Goal: Information Seeking & Learning: Compare options

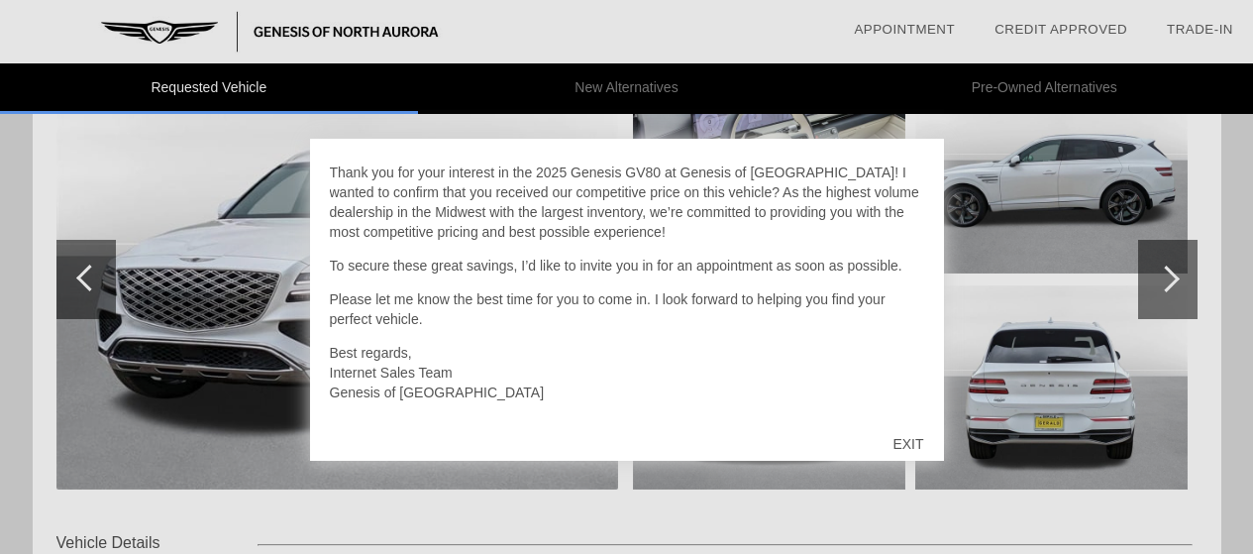
scroll to position [297, 0]
click at [911, 441] on div "EXIT" at bounding box center [908, 443] width 70 height 59
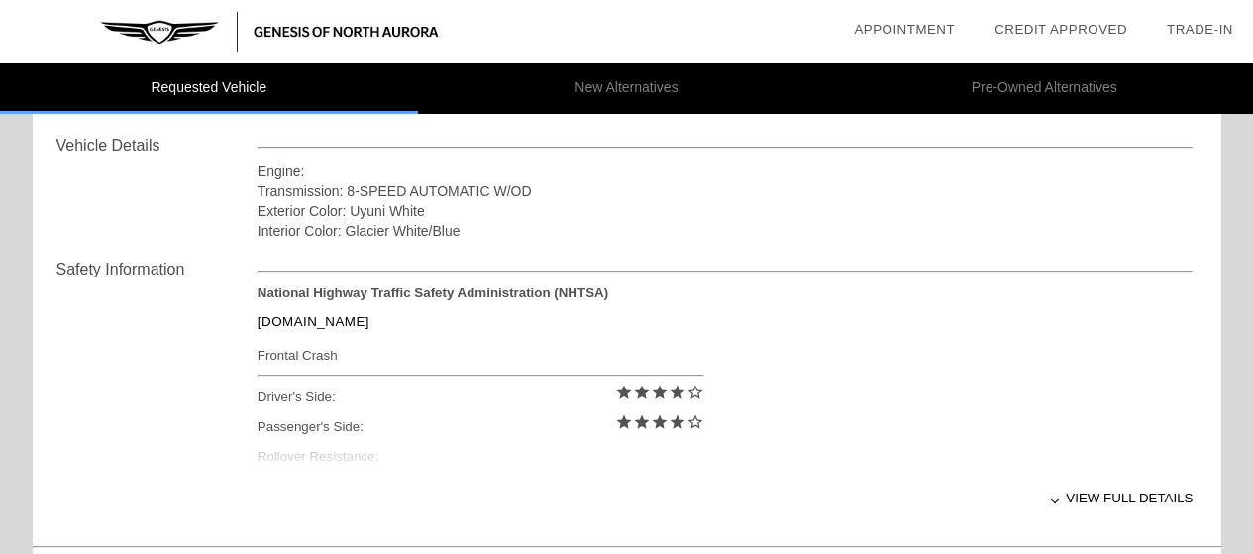
scroll to position [892, 0]
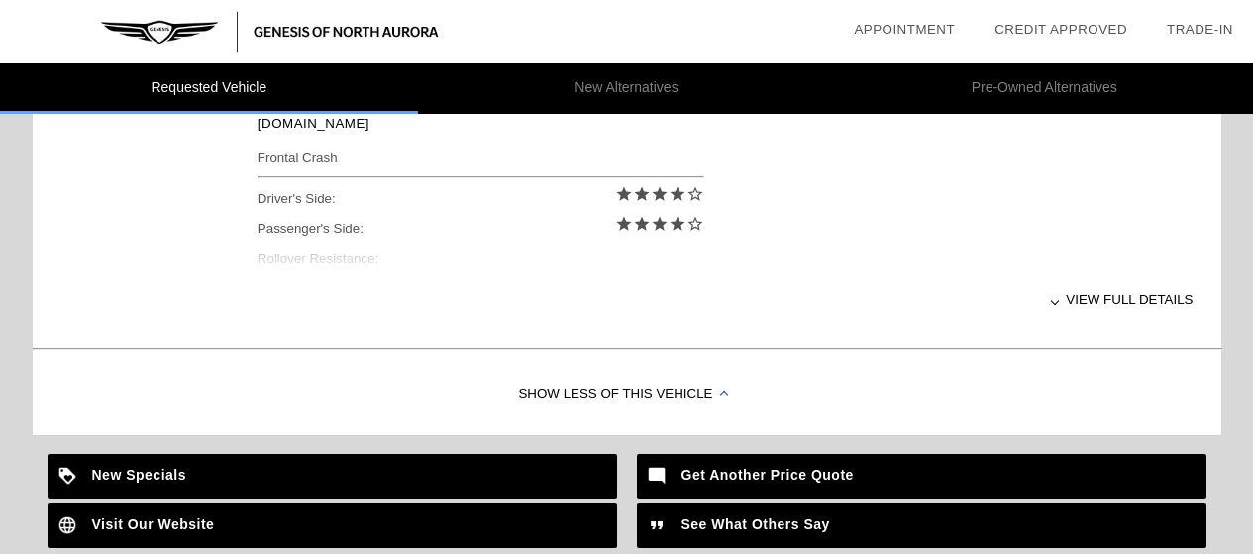
click at [1103, 290] on div "View full details" at bounding box center [726, 299] width 936 height 49
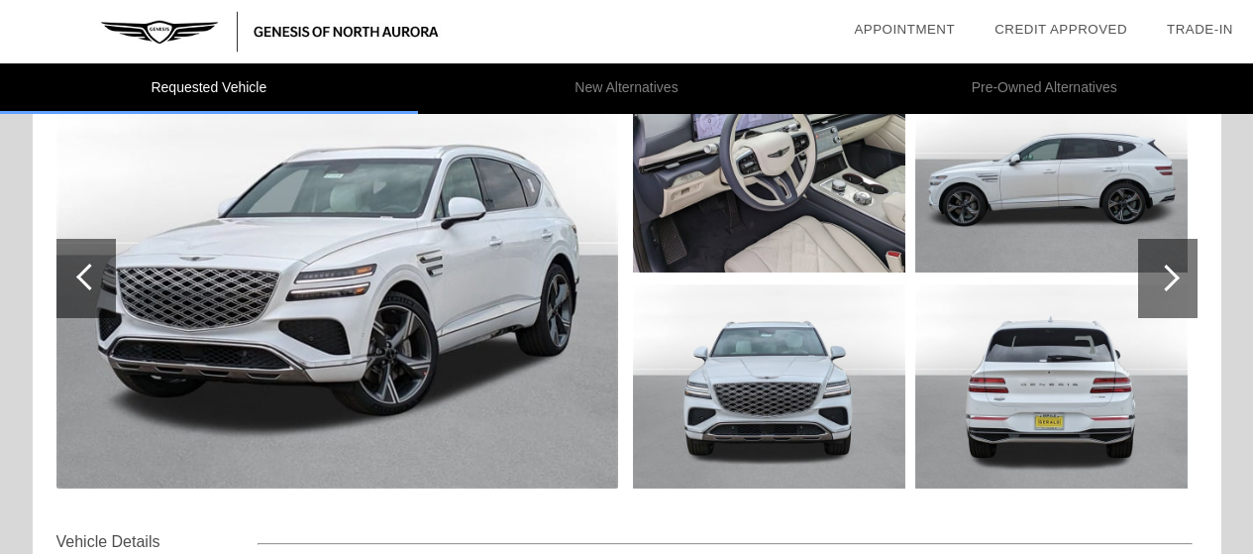
scroll to position [0, 0]
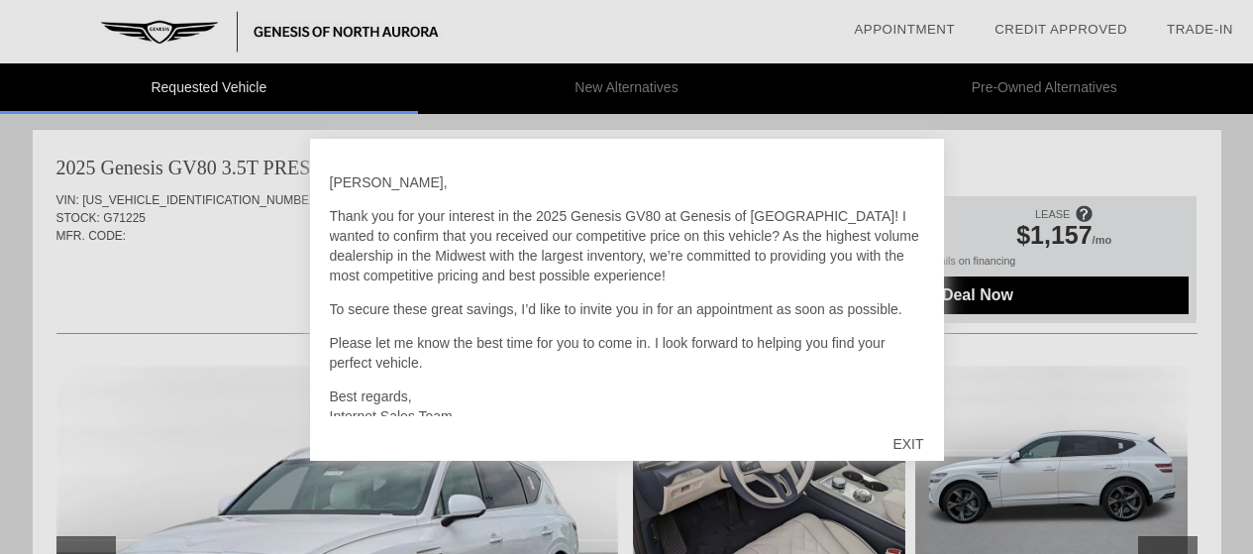
click at [920, 441] on div "EXIT" at bounding box center [908, 443] width 70 height 59
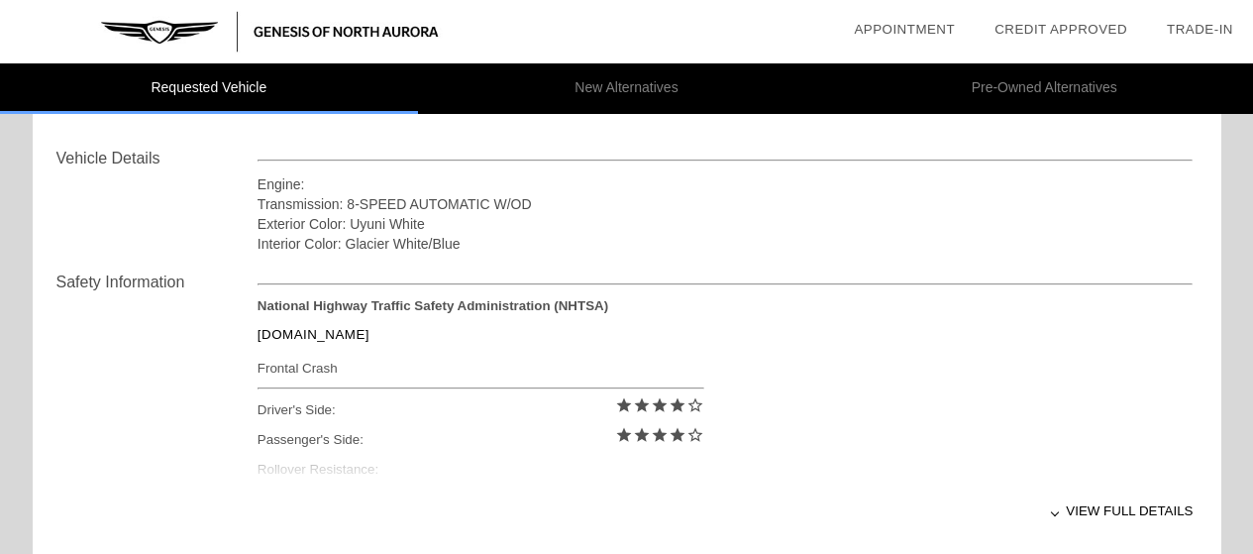
scroll to position [694, 0]
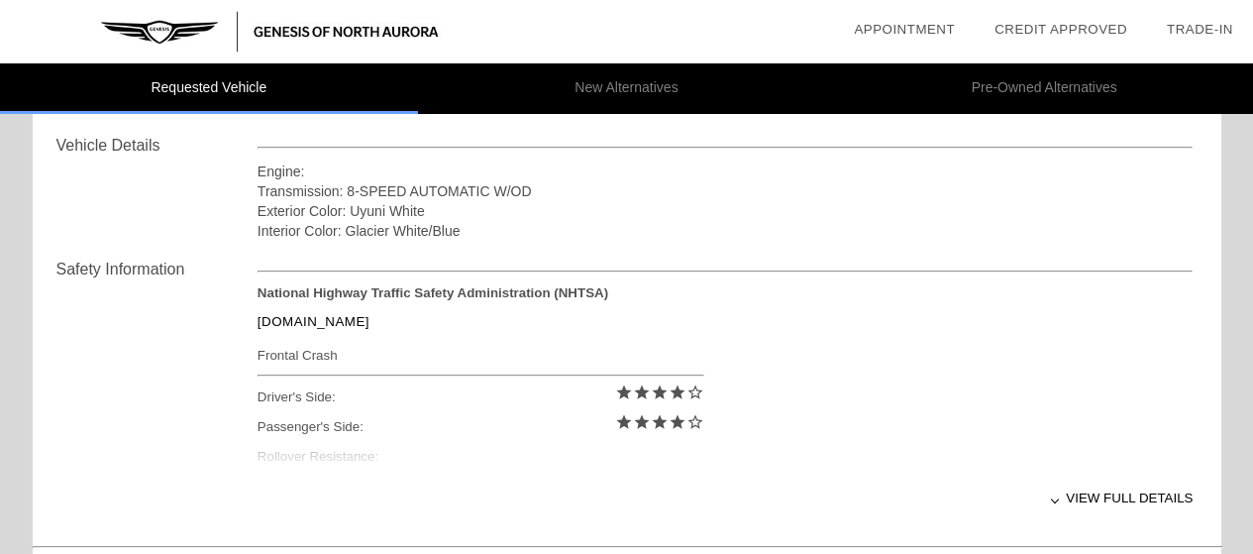
click at [1096, 494] on div "View full details" at bounding box center [726, 498] width 936 height 49
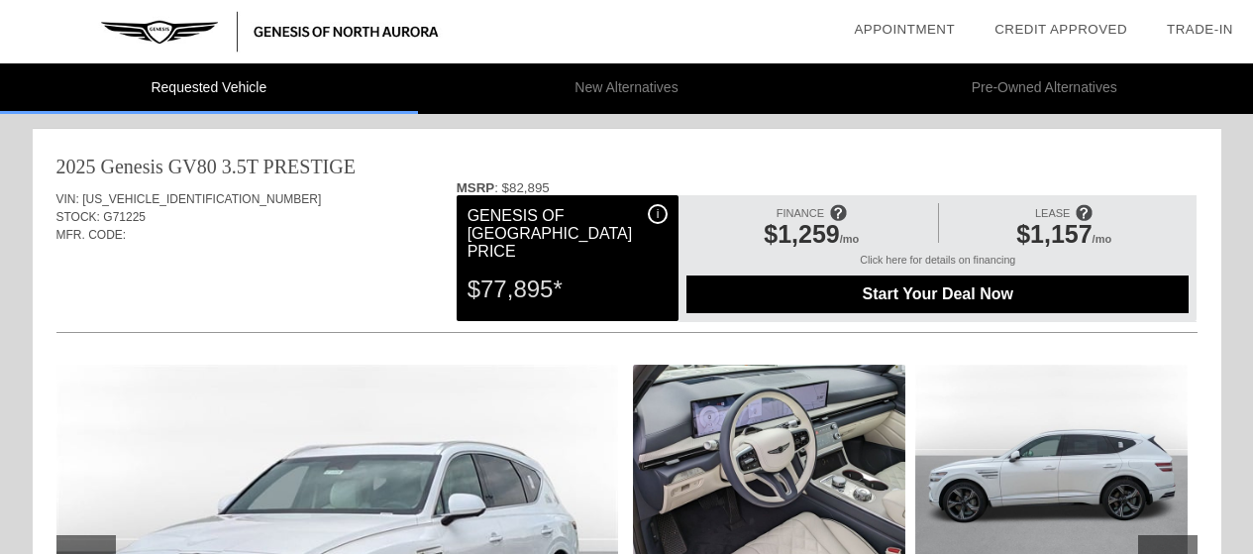
scroll to position [0, 0]
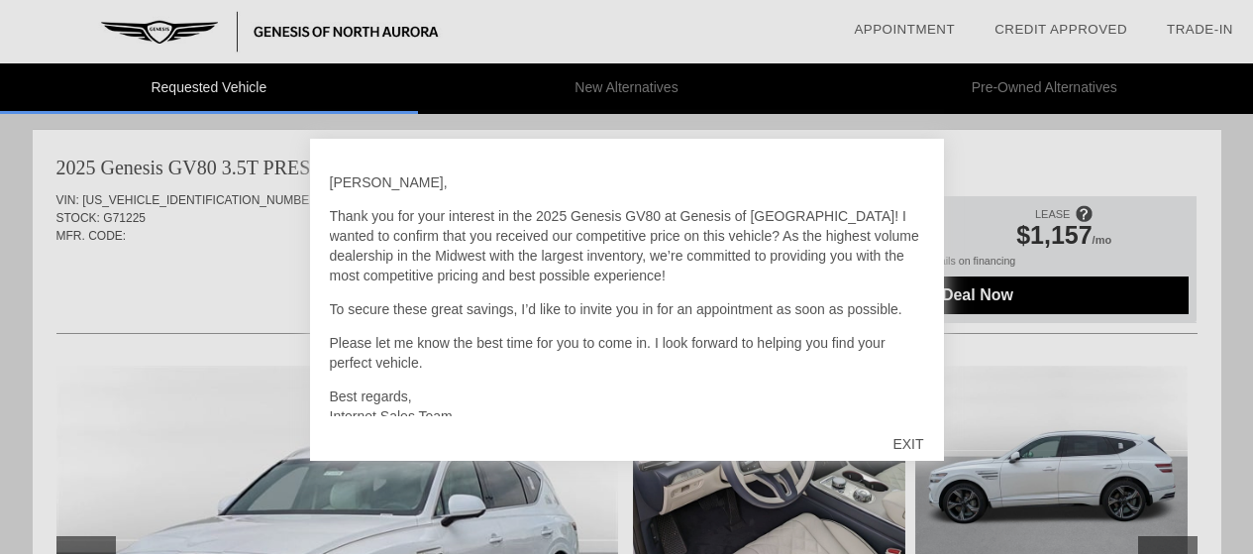
click at [904, 436] on div "EXIT" at bounding box center [908, 443] width 70 height 59
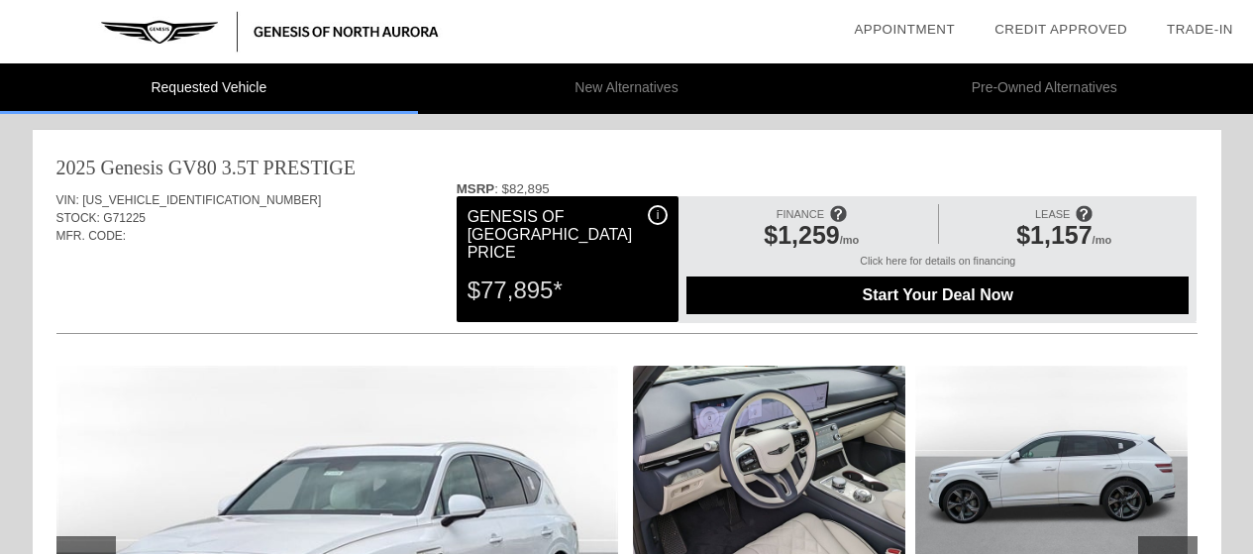
click at [563, 282] on div "$77,895*" at bounding box center [568, 291] width 200 height 52
click at [657, 216] on span "i" at bounding box center [658, 215] width 3 height 14
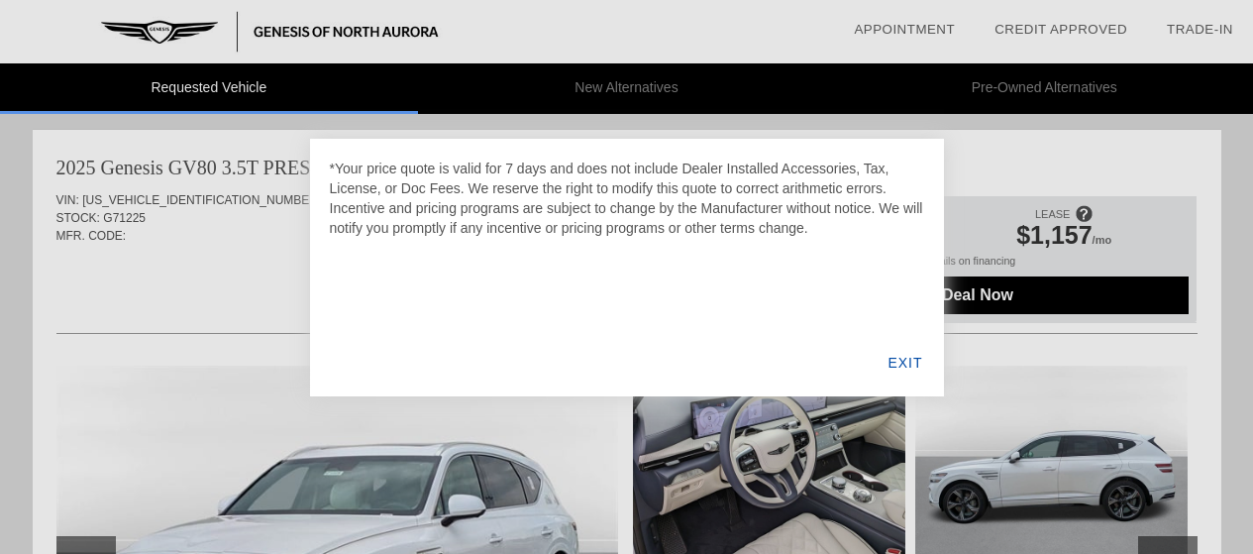
click at [905, 361] on div "EXIT" at bounding box center [905, 362] width 76 height 67
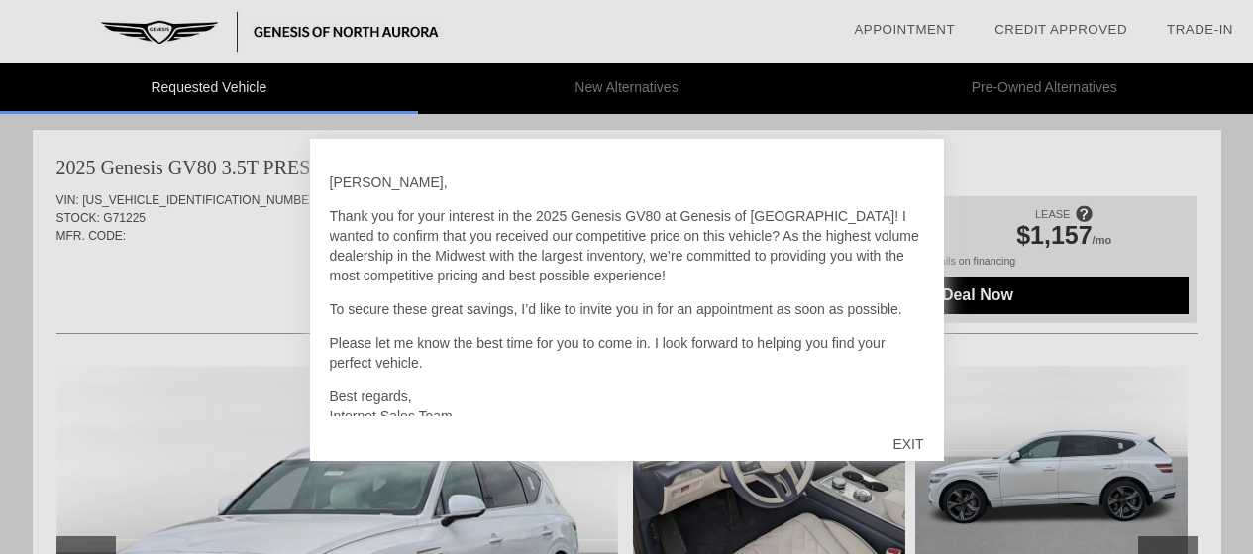
scroll to position [44, 0]
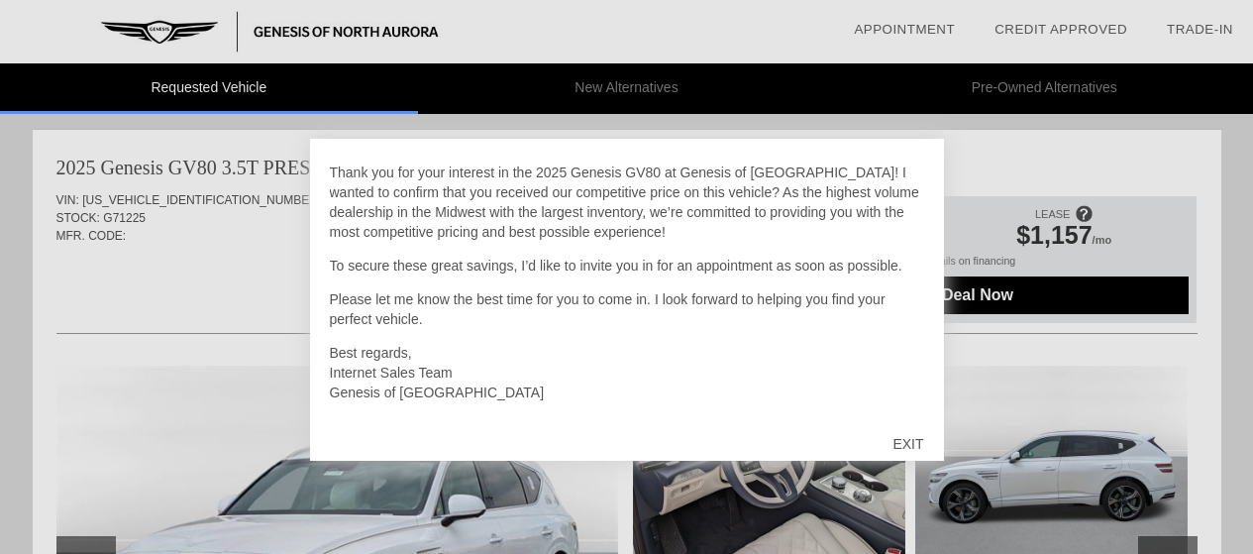
click at [904, 430] on div "EXIT" at bounding box center [908, 443] width 70 height 59
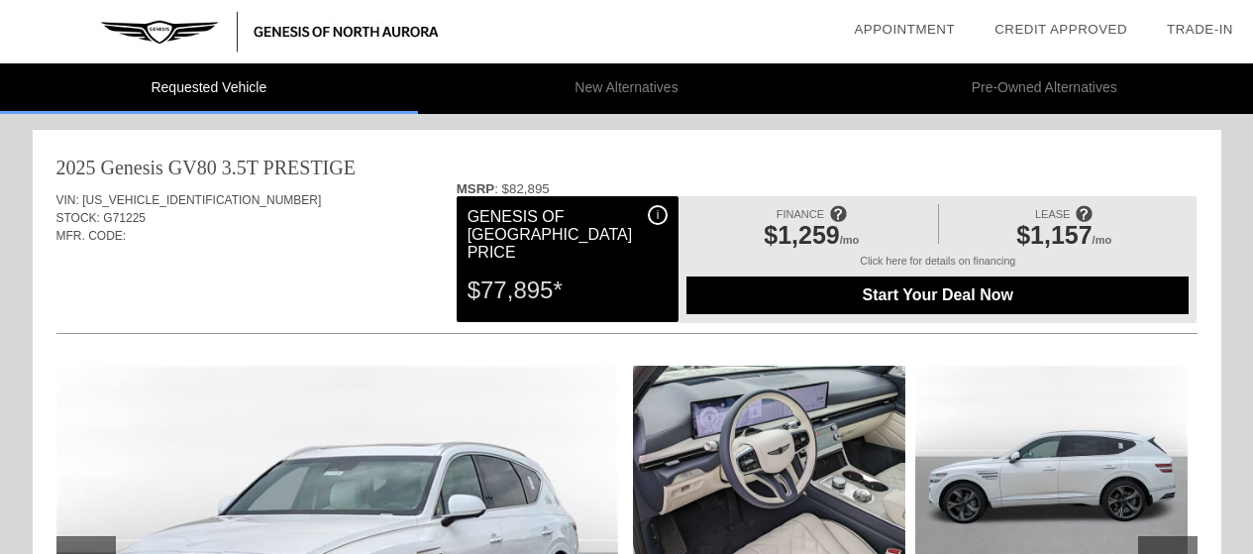
click at [657, 213] on span "i" at bounding box center [658, 215] width 3 height 14
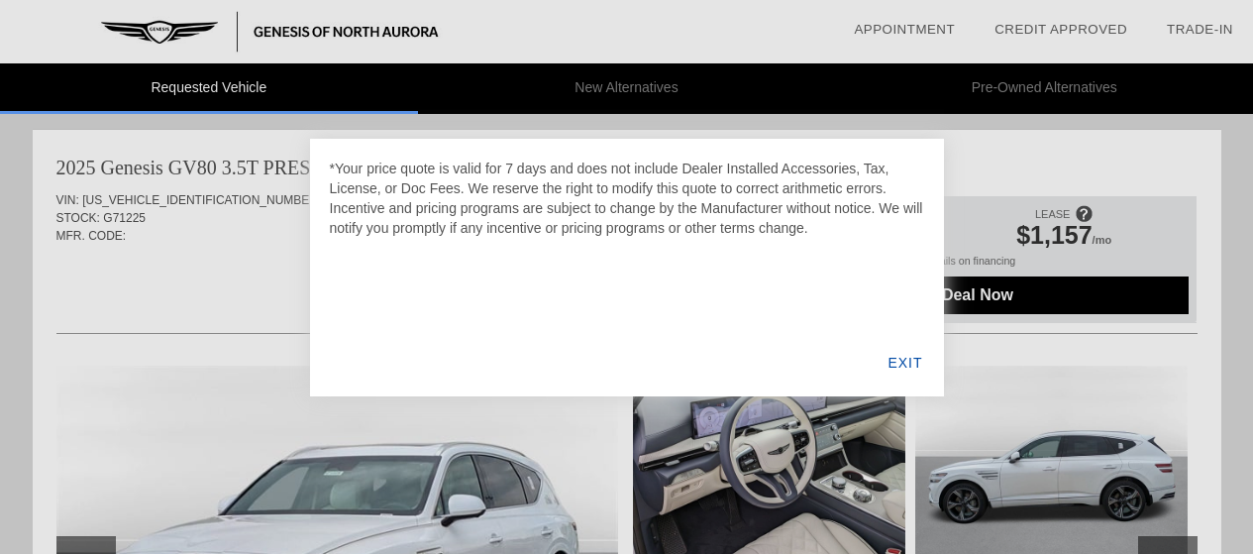
click at [906, 363] on div "EXIT" at bounding box center [905, 362] width 76 height 67
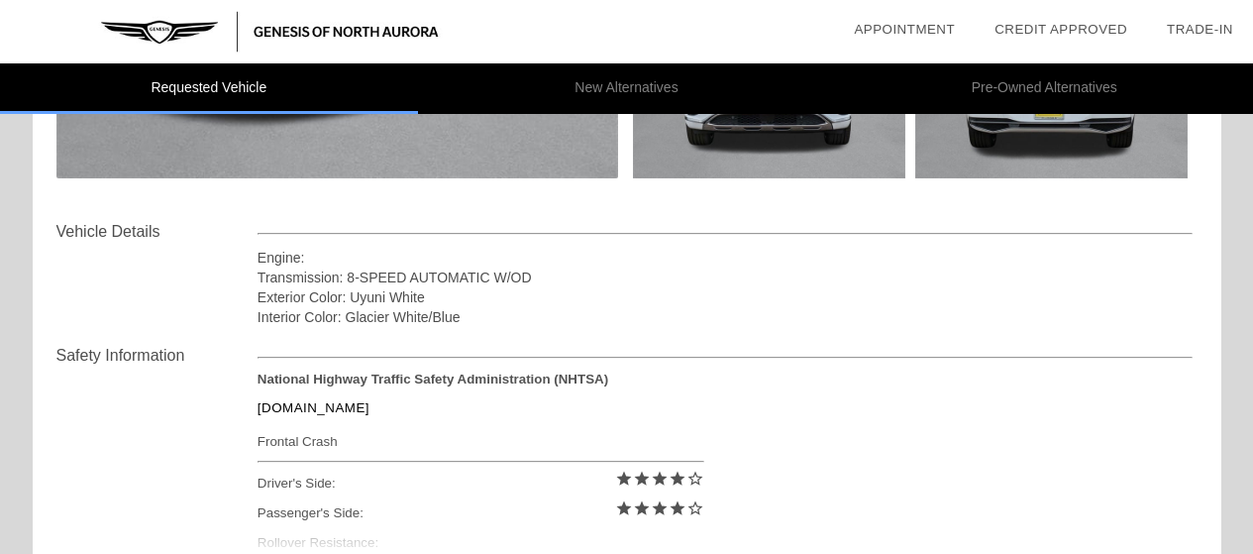
scroll to position [694, 0]
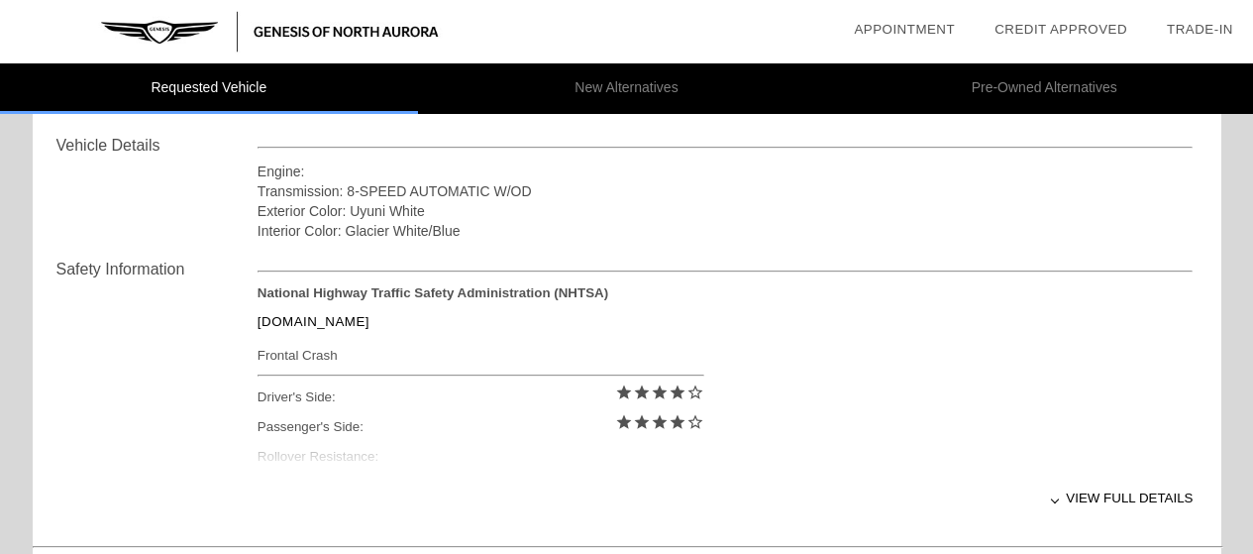
click at [1095, 484] on div "View full details" at bounding box center [726, 498] width 936 height 49
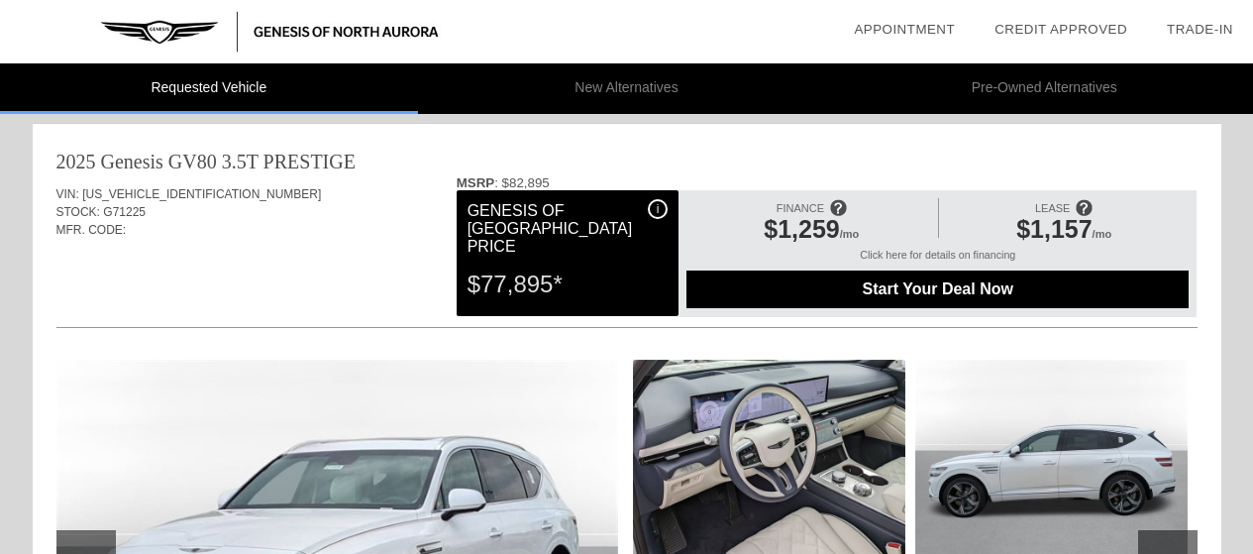
scroll to position [0, 0]
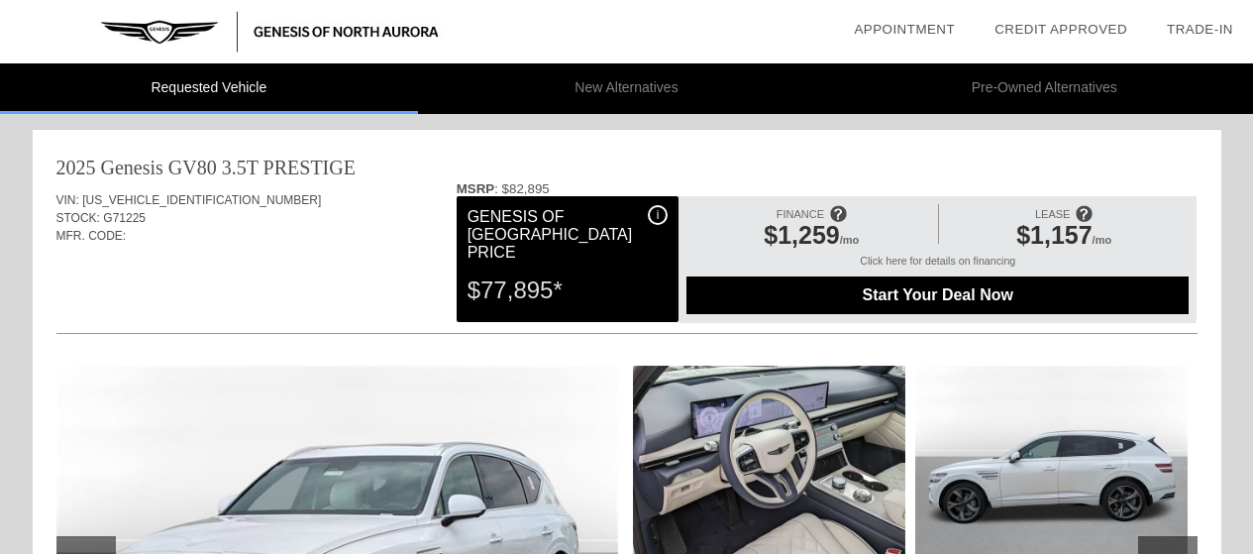
click at [648, 86] on li "New Alternatives" at bounding box center [627, 88] width 418 height 51
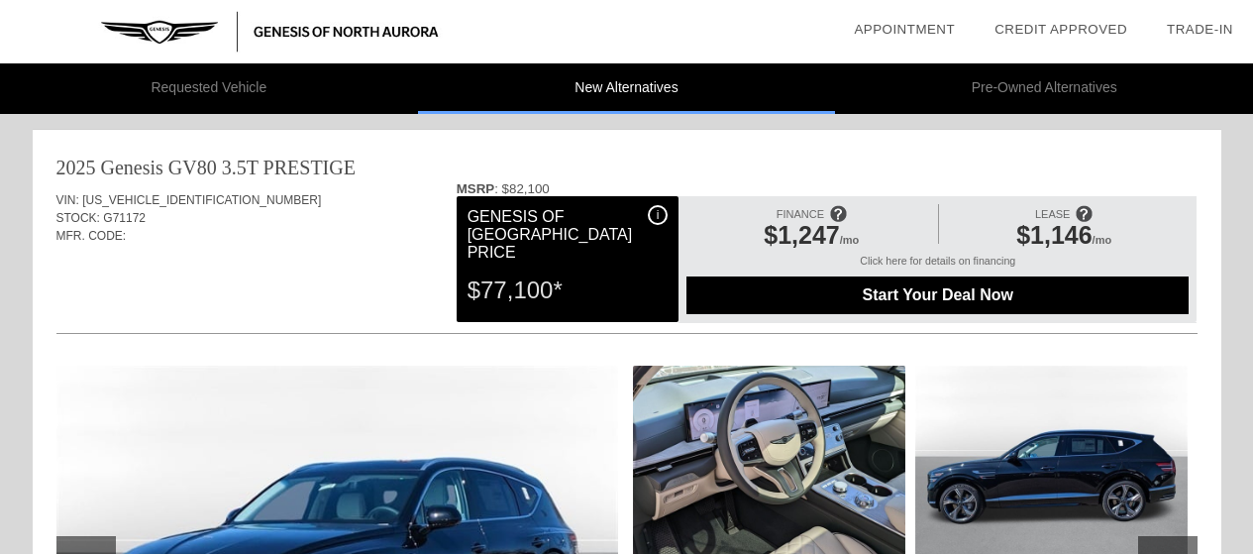
click at [1033, 87] on li "Pre-Owned Alternatives" at bounding box center [1044, 88] width 418 height 51
